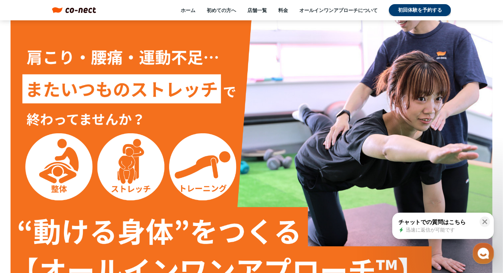
click at [338, 10] on link "オールインワンアプローチについて" at bounding box center [338, 10] width 78 height 7
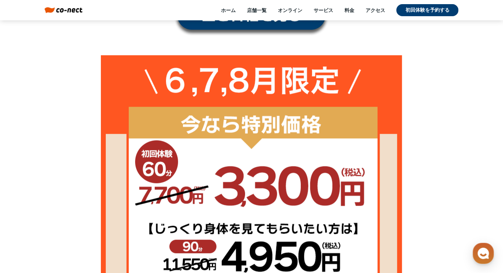
scroll to position [222, 0]
